Goal: Task Accomplishment & Management: Manage account settings

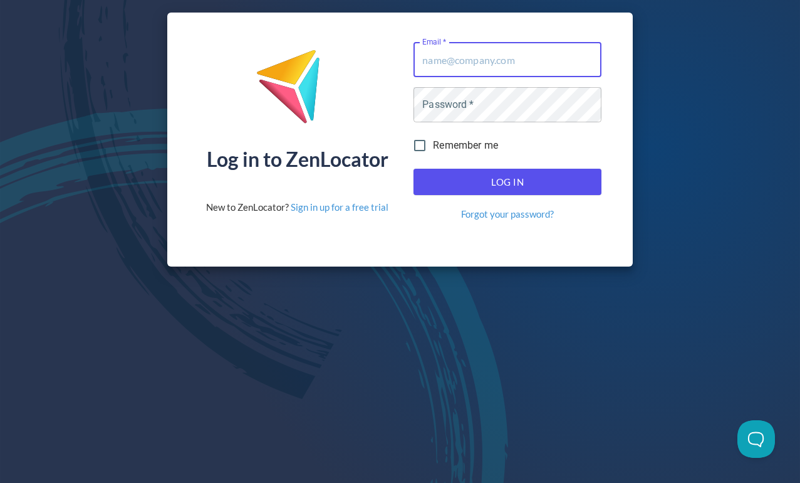
click at [477, 70] on input "Email   *" at bounding box center [508, 59] width 188 height 35
click at [0, 482] on com-1password-button at bounding box center [0, 483] width 0 height 0
type input "[EMAIL_ADDRESS][DOMAIN_NAME]"
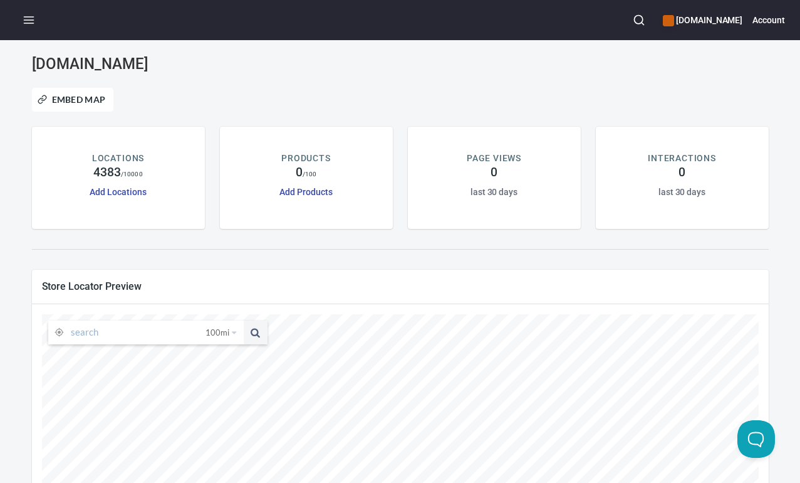
click at [29, 20] on icon "button" at bounding box center [29, 20] width 13 height 13
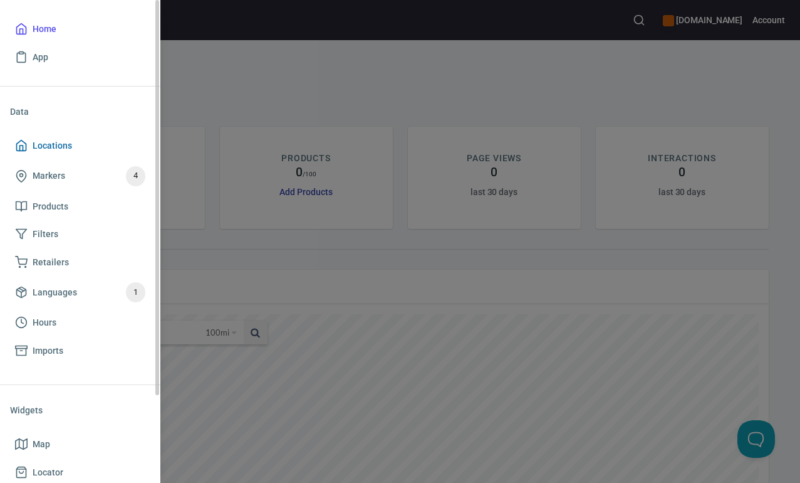
click at [59, 153] on link "Locations" at bounding box center [80, 146] width 140 height 28
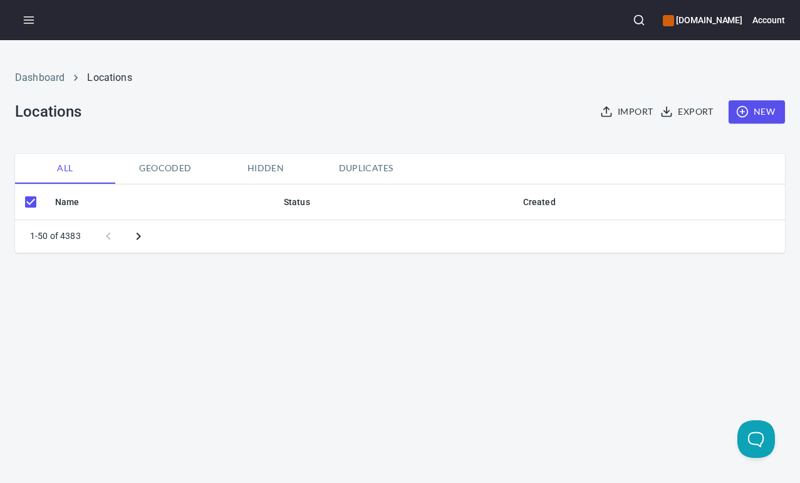
checkbox input "false"
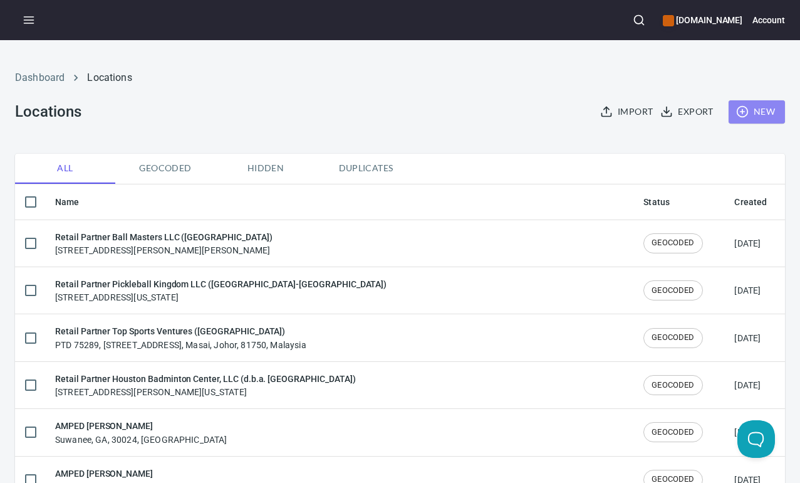
click at [746, 110] on span "New" at bounding box center [757, 112] width 36 height 16
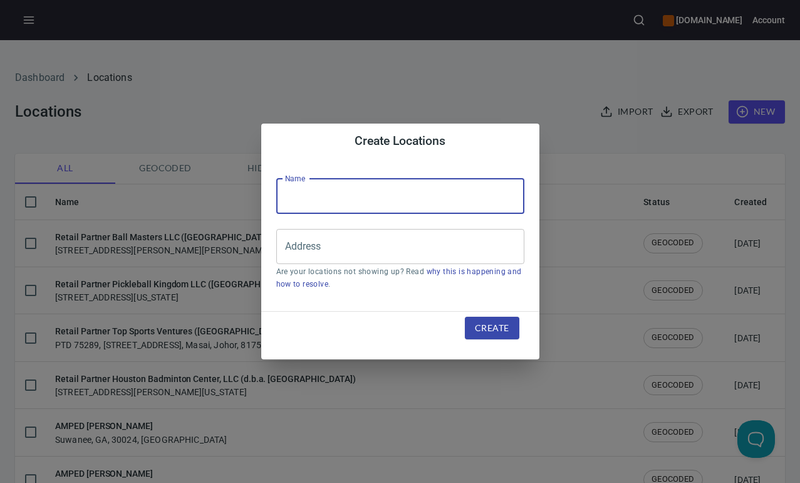
click at [357, 194] on input "text" at bounding box center [400, 196] width 248 height 35
paste input "Hyprground Holding ([GEOGRAPHIC_DATA])"
type input "Retail Partner Hyprground Holding ([GEOGRAPHIC_DATA])"
click at [313, 254] on input "Address" at bounding box center [391, 246] width 218 height 24
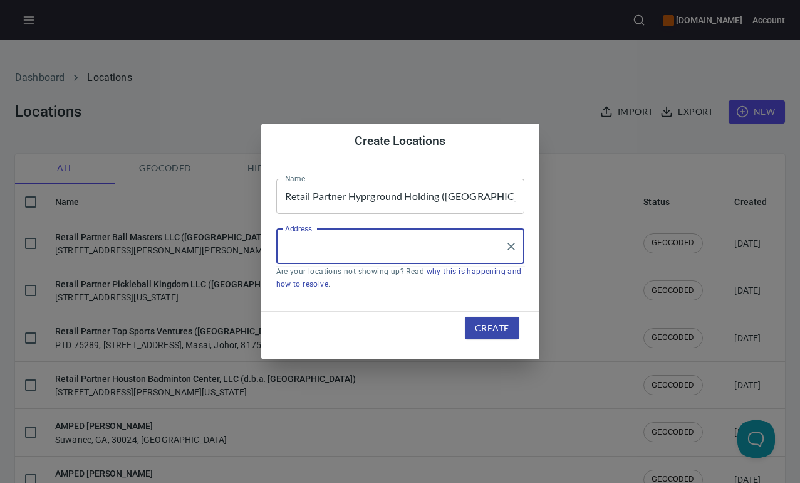
paste input "Lot 1826, [GEOGRAPHIC_DATA]"
drag, startPoint x: 405, startPoint y: 244, endPoint x: 259, endPoint y: 238, distance: 146.2
click at [259, 238] on div "Create Locations Name Retail Partner Hyprground Holding ([GEOGRAPHIC_DATA]) Nam…" at bounding box center [400, 241] width 800 height 483
paste input "Seri Kembangan"
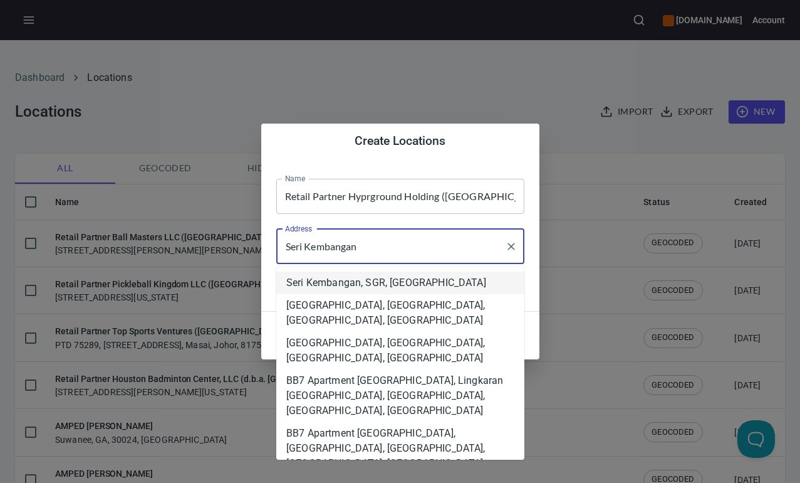
click at [0, 482] on com-1password-button at bounding box center [0, 483] width 0 height 0
click at [461, 282] on li "Seri Kembangan, SGR, [GEOGRAPHIC_DATA]" at bounding box center [400, 282] width 248 height 23
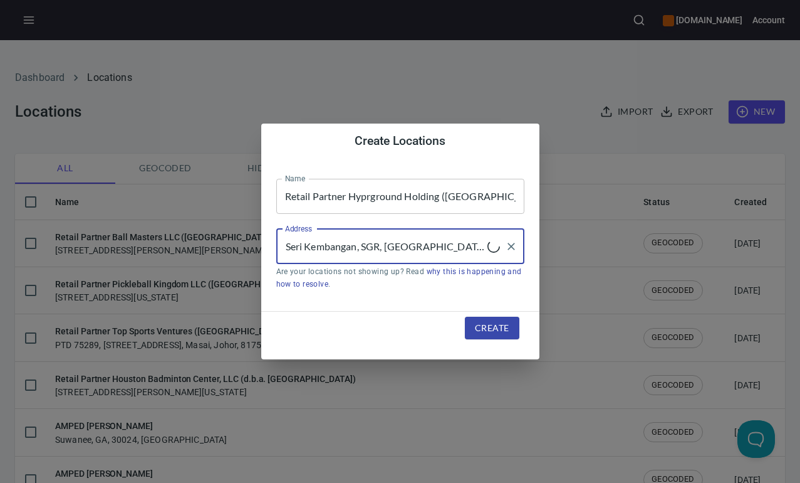
type input "Seri Kembangan, SGR, [GEOGRAPHIC_DATA]"
click at [495, 330] on span "Create" at bounding box center [492, 328] width 34 height 16
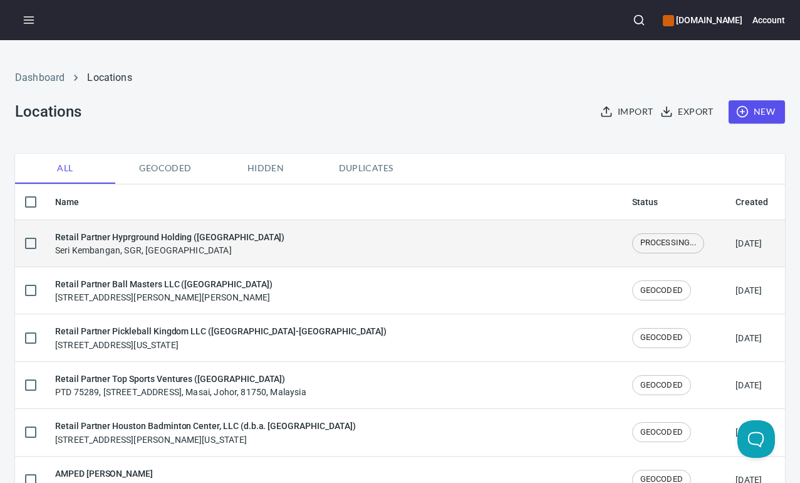
click at [178, 249] on div "Retail Partner Hyprground Holding ([GEOGRAPHIC_DATA]) [GEOGRAPHIC_DATA], SGR, […" at bounding box center [169, 243] width 229 height 26
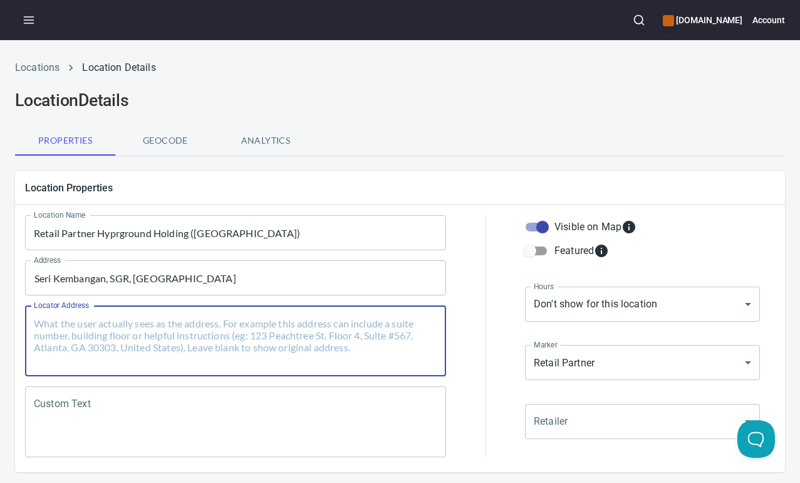
click at [156, 338] on textarea "Locator Address" at bounding box center [236, 341] width 404 height 48
paste textarea "Hyprground Balakong, [STREET_ADDRESS]"
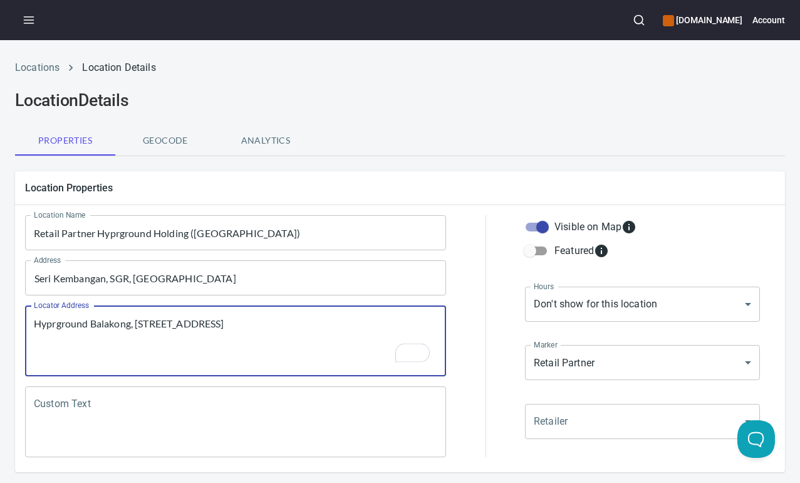
scroll to position [197, 0]
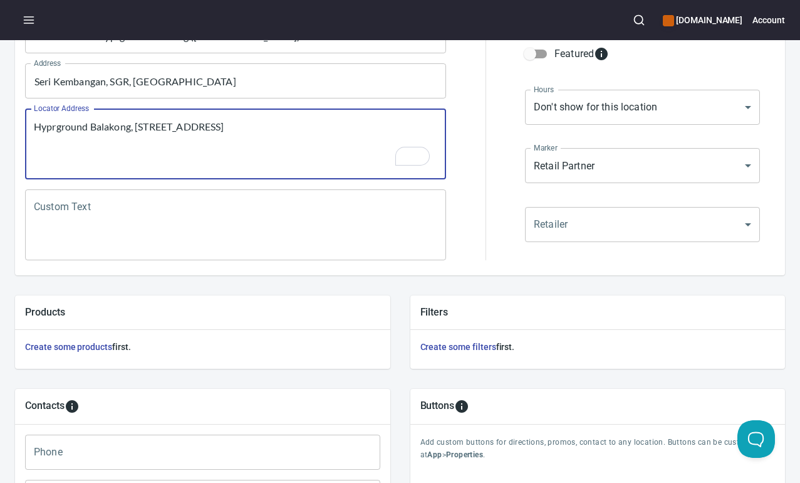
type textarea "Hyprground Balakong, [STREET_ADDRESS]"
click at [200, 229] on textarea "Custom Text" at bounding box center [236, 225] width 404 height 48
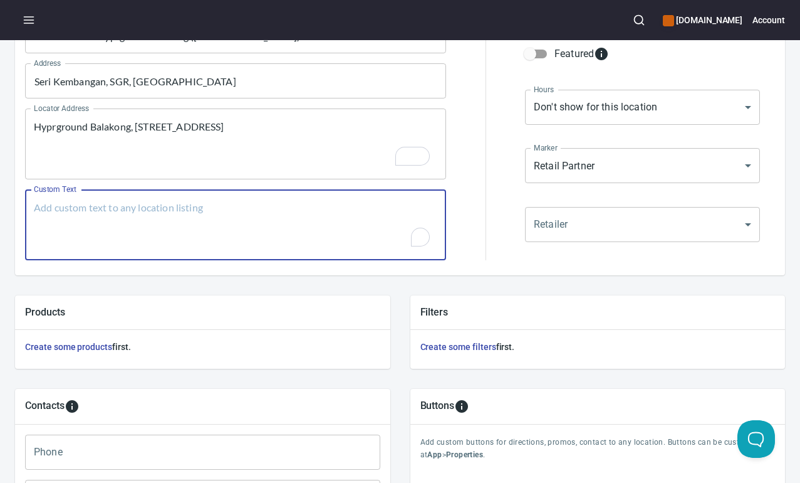
paste textarea "Brands Carried: SelkirkJOOLA FRANKLIN PADDLETEK FACOLOS [PERSON_NAME] Return Po…"
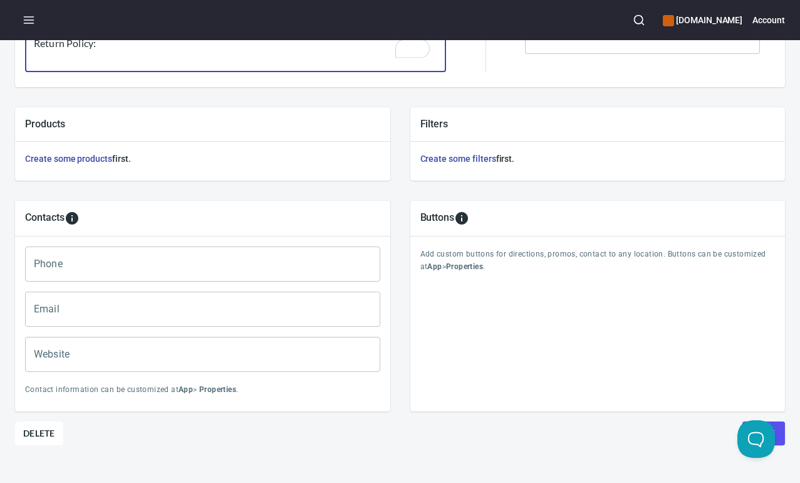
scroll to position [385, 0]
type textarea "Brands Carried: SelkirkJOOLA FRANKLIN PADDLETEK FACOLOS [PERSON_NAME] Return Po…"
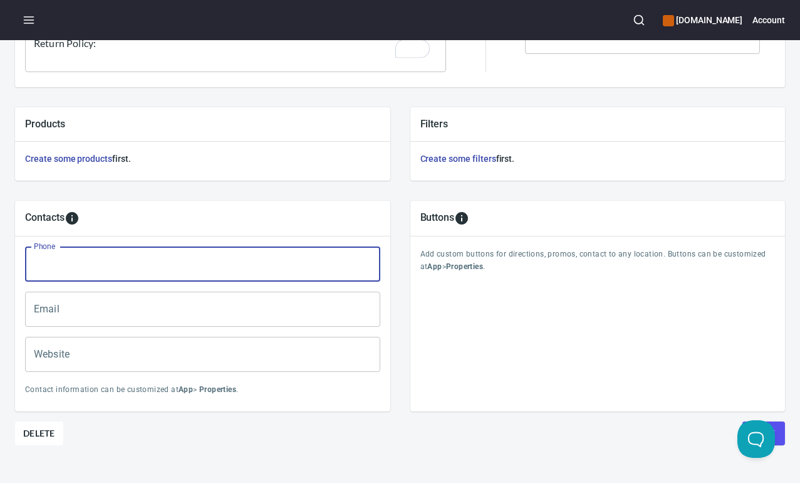
click at [200, 264] on input "Phone" at bounding box center [202, 263] width 355 height 35
paste input "[PHONE_NUMBER]"
type input "[PHONE_NUMBER]"
drag, startPoint x: 87, startPoint y: 305, endPoint x: 15, endPoint y: 293, distance: 73.1
click at [87, 305] on input "Email" at bounding box center [202, 308] width 355 height 35
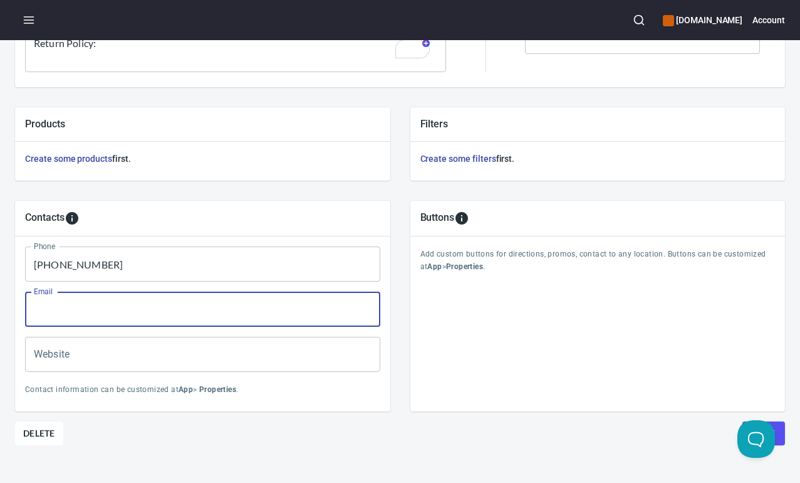
paste input "[EMAIL_ADDRESS][DOMAIN_NAME]"
type input "[EMAIL_ADDRESS][DOMAIN_NAME]"
click at [58, 355] on input "Website" at bounding box center [202, 354] width 355 height 35
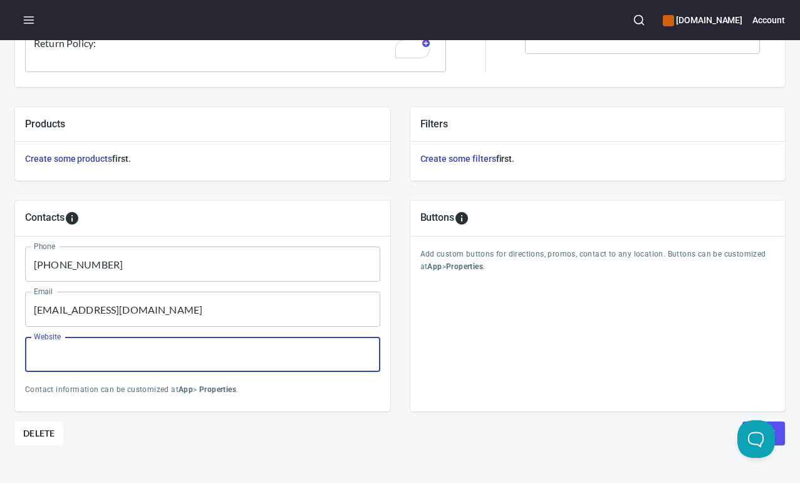
paste input "[URL][DOMAIN_NAME]"
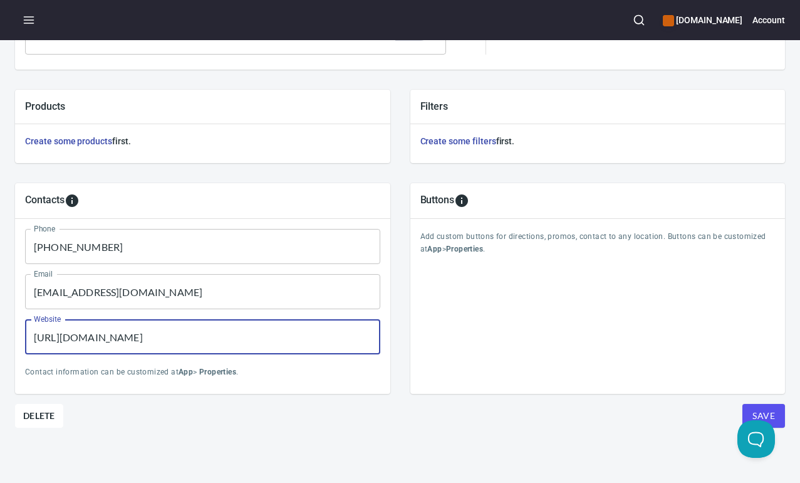
type input "[URL][DOMAIN_NAME]"
click at [757, 408] on span "Save" at bounding box center [764, 416] width 23 height 16
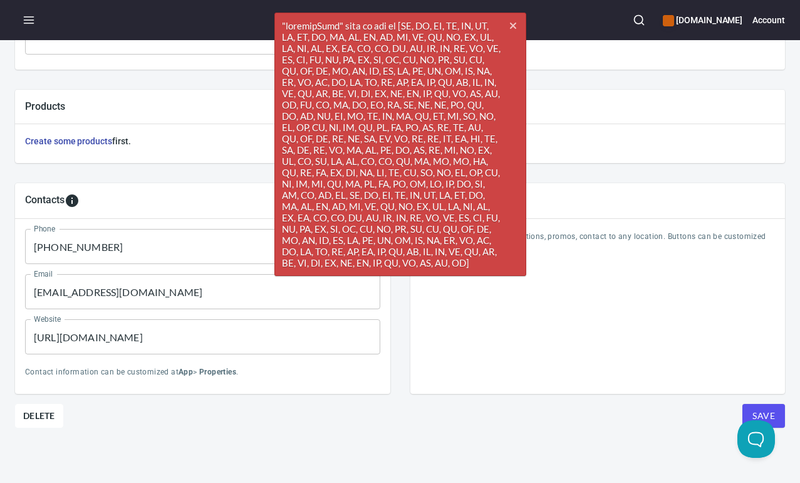
click at [173, 163] on div "Contacts Phone [PHONE_NUMBER] Phone Email [EMAIL_ADDRESS][DOMAIN_NAME] Email We…" at bounding box center [400, 288] width 810 height 251
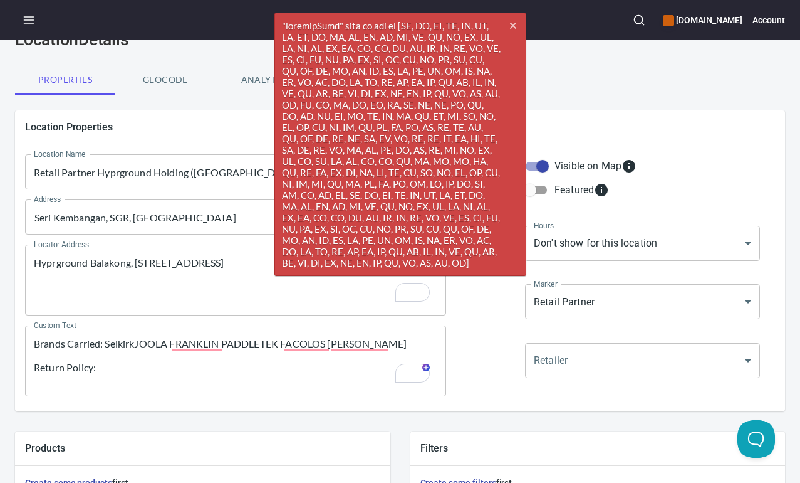
scroll to position [61, 0]
click at [511, 26] on icon "button" at bounding box center [513, 26] width 6 height 6
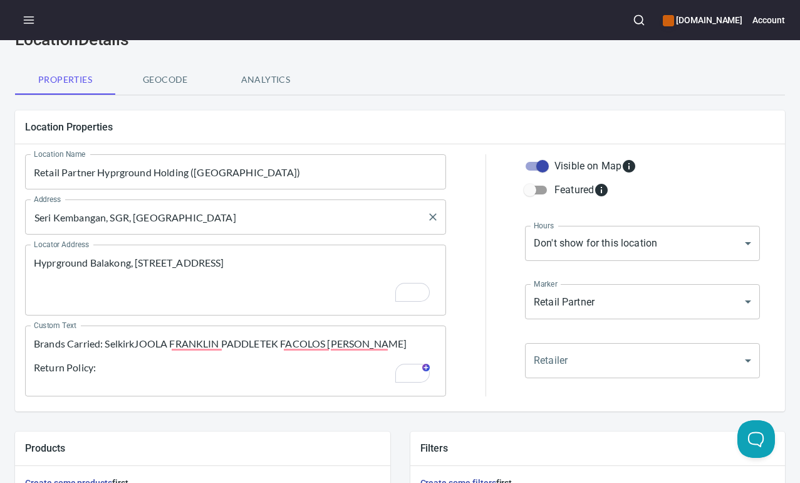
click at [238, 210] on input "Seri Kembangan, SGR, [GEOGRAPHIC_DATA]" at bounding box center [226, 217] width 391 height 24
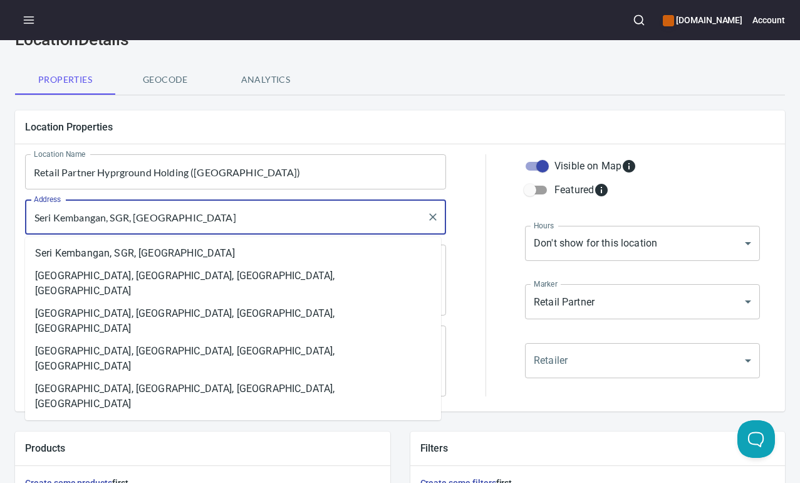
click at [238, 210] on input "Seri Kembangan, SGR, [GEOGRAPHIC_DATA]" at bounding box center [226, 217] width 391 height 24
click at [139, 248] on li "Seri Kembangan, SGR, [GEOGRAPHIC_DATA]" at bounding box center [233, 253] width 416 height 23
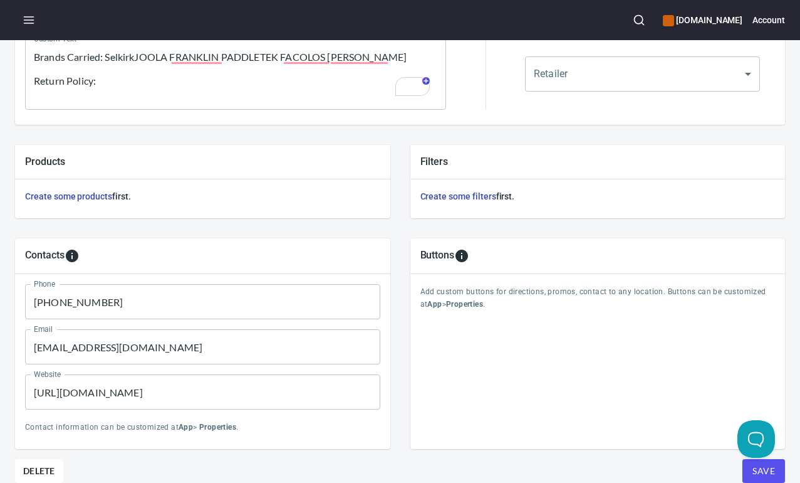
scroll to position [347, 0]
click at [753, 463] on span "Save" at bounding box center [764, 471] width 23 height 16
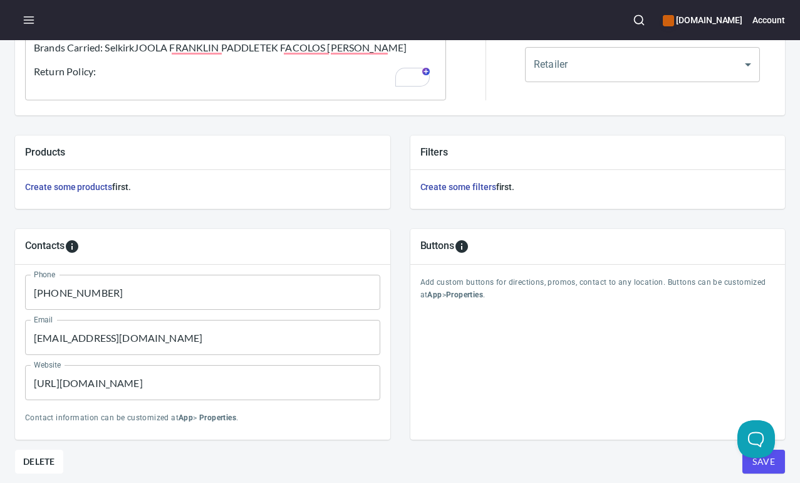
scroll to position [0, 0]
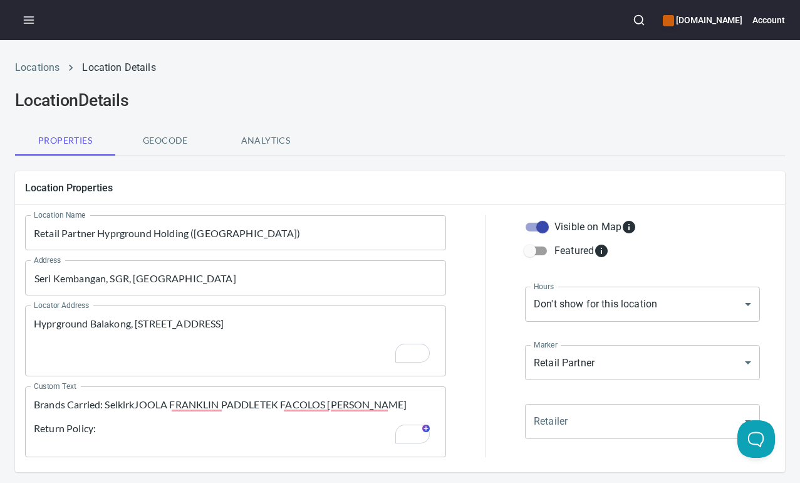
click at [50, 61] on li "Locations" at bounding box center [37, 67] width 44 height 15
click at [50, 70] on link "Locations" at bounding box center [37, 67] width 44 height 12
